Goal: Information Seeking & Learning: Learn about a topic

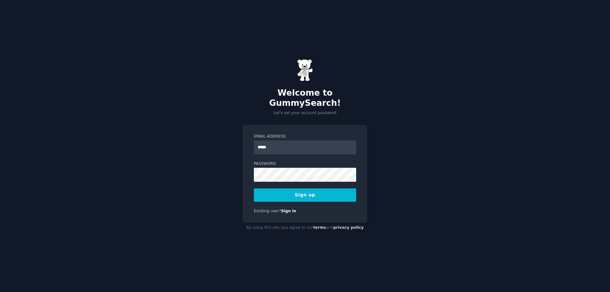
type input "**********"
click at [412, 205] on div "**********" at bounding box center [305, 146] width 610 height 292
click at [333, 194] on button "Sign up" at bounding box center [305, 195] width 102 height 13
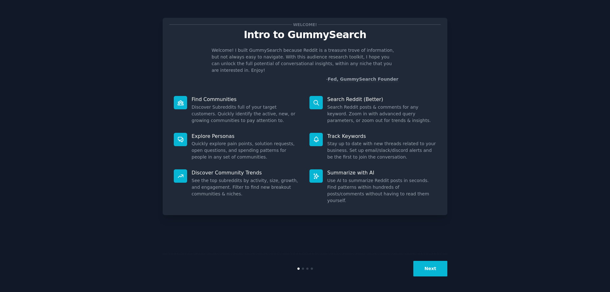
click at [478, 89] on div "Welcome! Intro to GummySearch Welcome! I built GummySearch because Reddit is a …" at bounding box center [305, 146] width 593 height 274
click at [427, 265] on button "Next" at bounding box center [431, 269] width 34 height 16
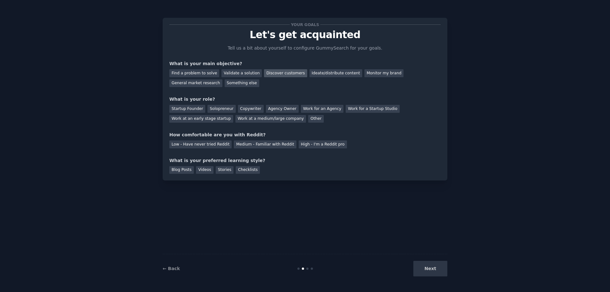
click at [265, 74] on div "Discover customers" at bounding box center [285, 73] width 43 height 8
click at [310, 74] on div "Ideate/distribute content" at bounding box center [336, 73] width 53 height 8
click at [223, 79] on div "General market research" at bounding box center [195, 83] width 53 height 8
click at [308, 118] on div "Other" at bounding box center [316, 119] width 16 height 8
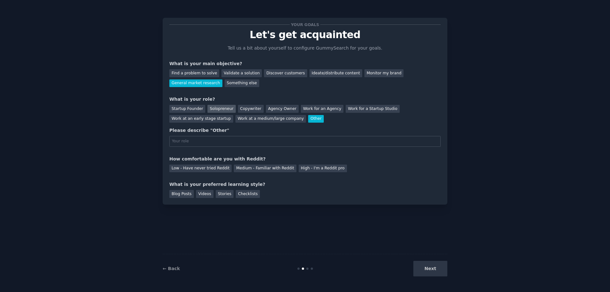
click at [223, 111] on div "Solopreneur" at bounding box center [222, 109] width 28 height 8
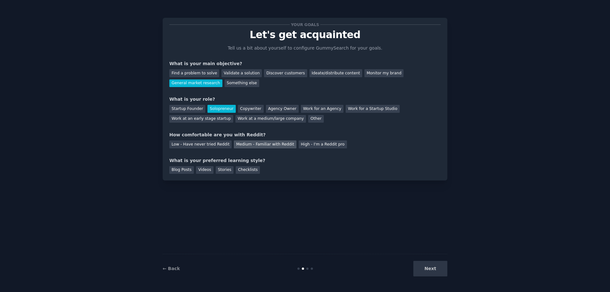
click at [268, 144] on div "Medium - Familiar with Reddit" at bounding box center [265, 145] width 62 height 8
click at [239, 178] on div "Your goals Let's get acquainted Tell us a bit about yourself to configure Gummy…" at bounding box center [305, 99] width 285 height 163
click at [241, 171] on div "Checklists" at bounding box center [248, 170] width 24 height 8
click at [442, 263] on button "Next" at bounding box center [431, 269] width 34 height 16
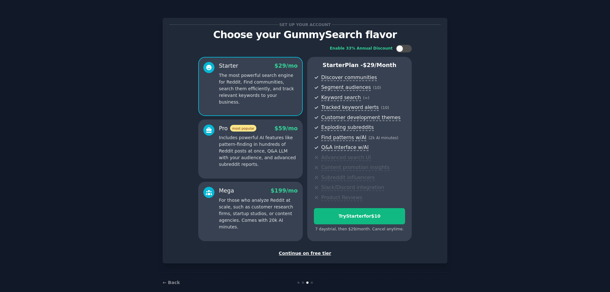
click at [320, 252] on div "Continue on free tier" at bounding box center [305, 253] width 272 height 7
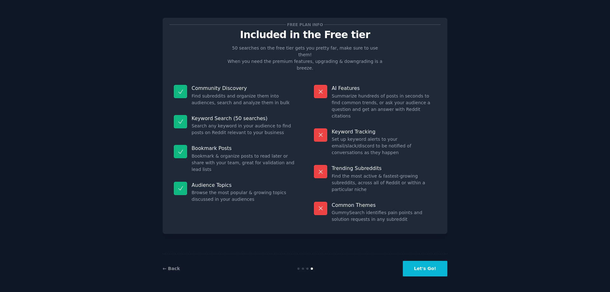
click at [419, 269] on button "Let's Go!" at bounding box center [425, 269] width 45 height 16
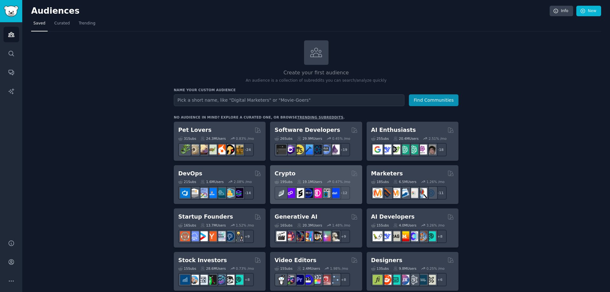
click at [316, 173] on div "Crypto" at bounding box center [316, 174] width 83 height 8
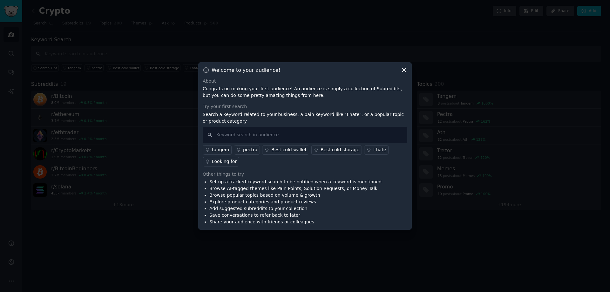
click at [321, 150] on div "Best cold storage" at bounding box center [340, 150] width 39 height 7
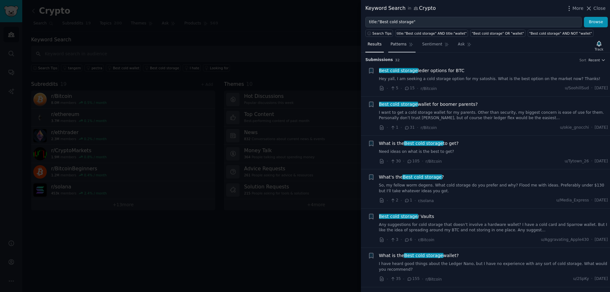
click at [409, 45] on icon at bounding box center [411, 44] width 4 height 4
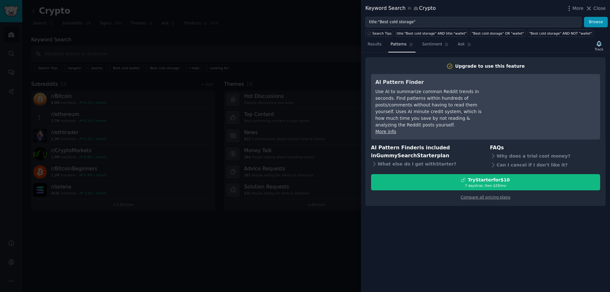
click at [303, 30] on div at bounding box center [305, 146] width 610 height 292
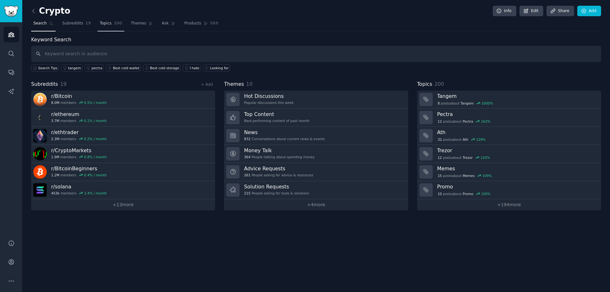
click at [105, 28] on link "Topics 200" at bounding box center [111, 24] width 27 height 13
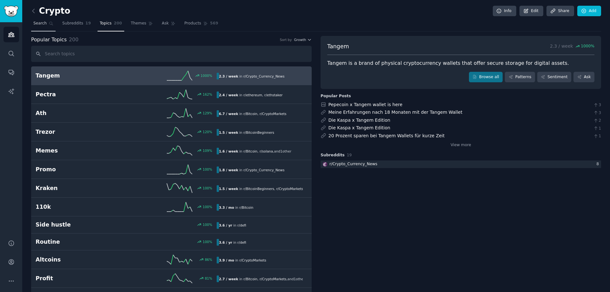
click at [41, 24] on span "Search" at bounding box center [39, 24] width 13 height 6
